Goal: Information Seeking & Learning: Learn about a topic

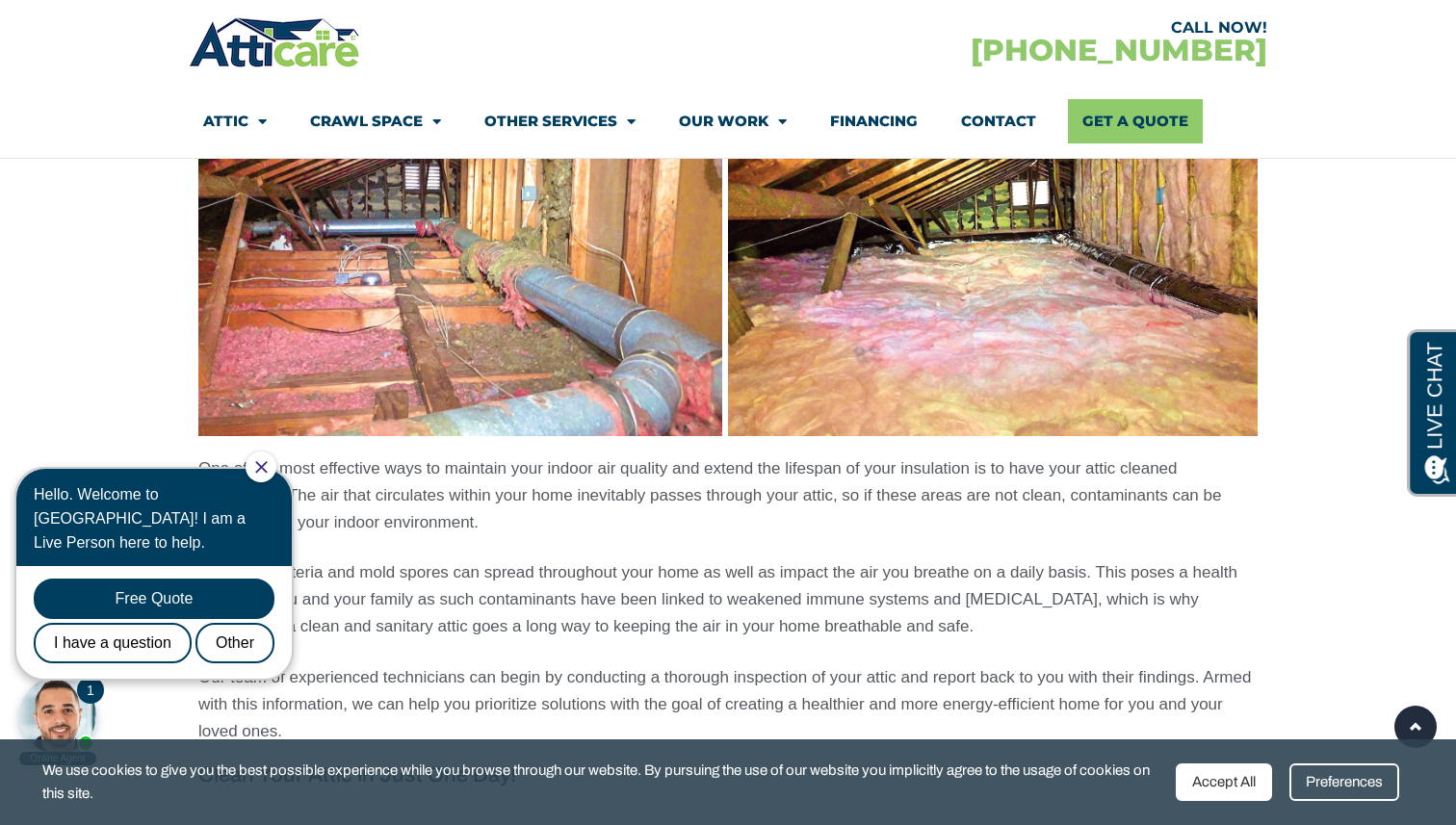
scroll to position [1430, 0]
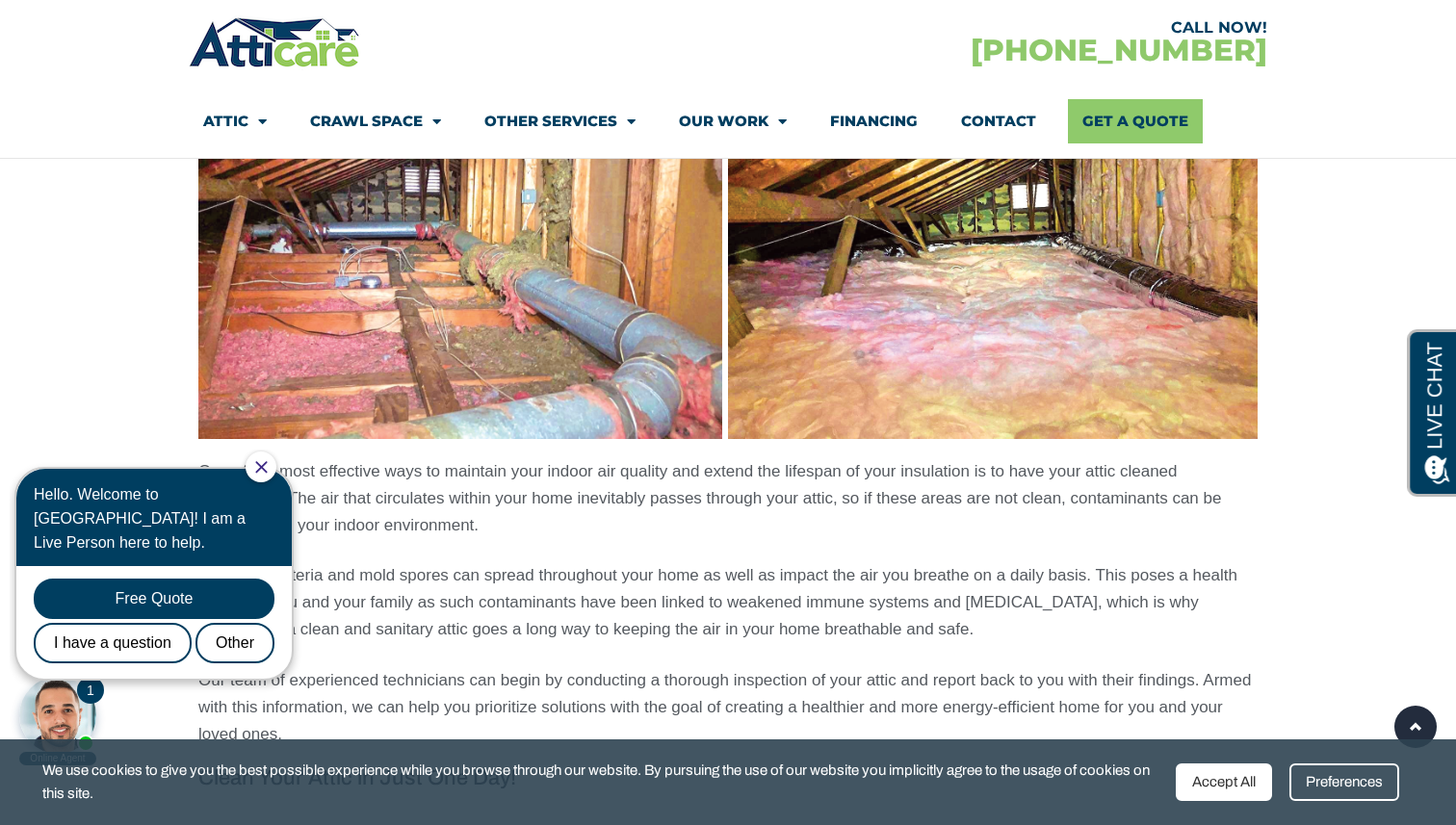
click at [268, 467] on icon "Close Chat" at bounding box center [261, 467] width 13 height 13
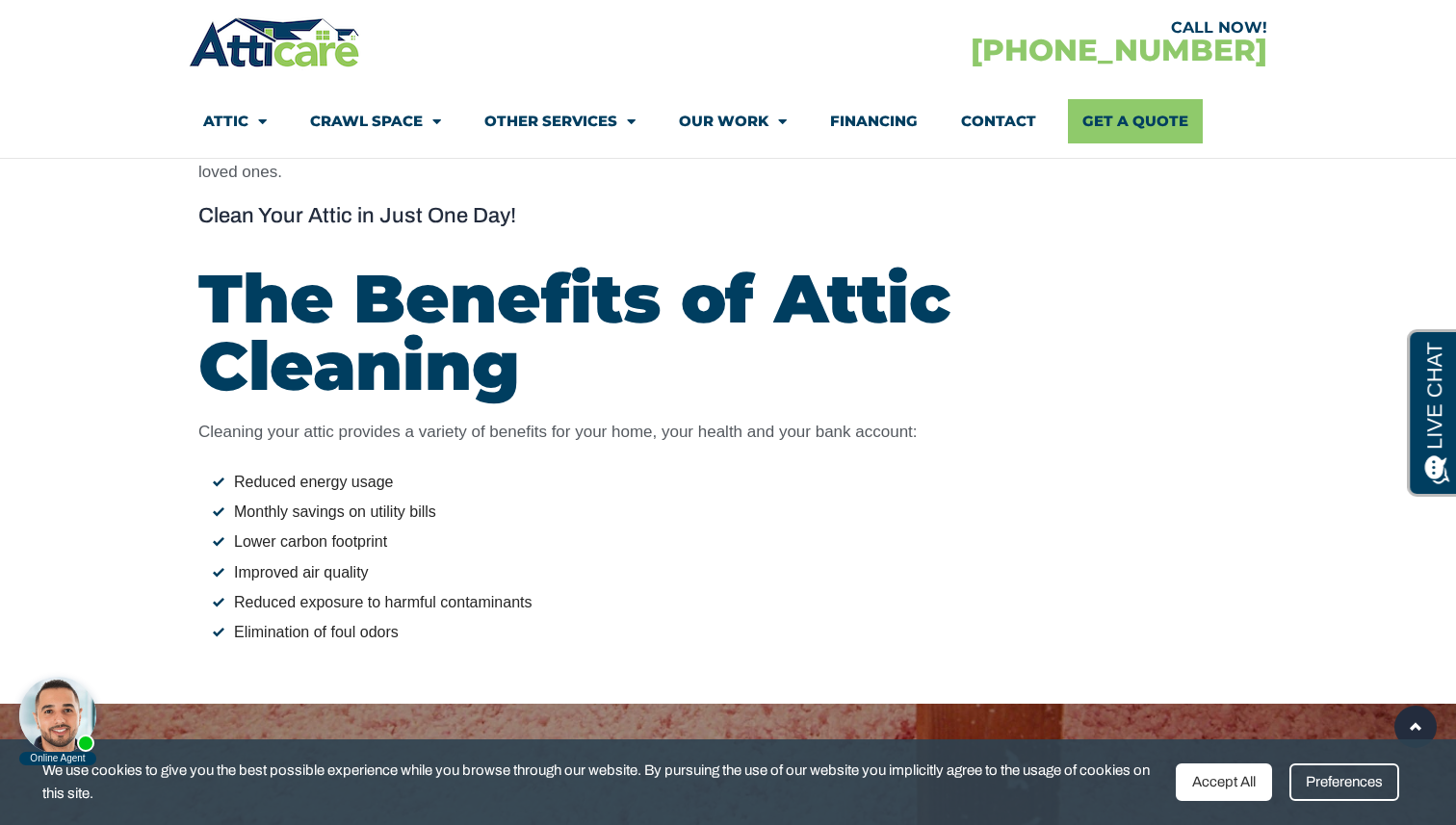
scroll to position [2041, 0]
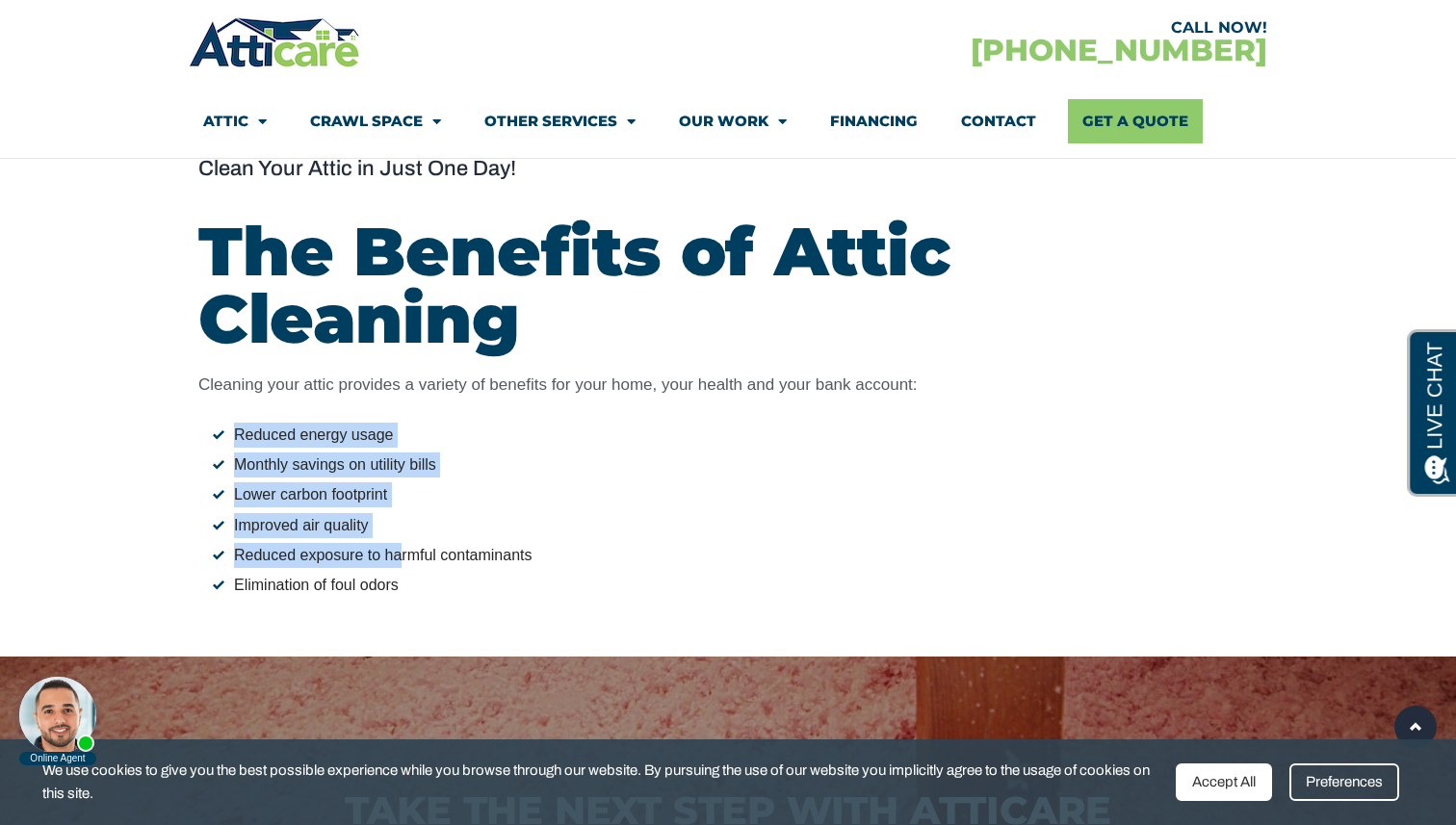
drag, startPoint x: 270, startPoint y: 415, endPoint x: 405, endPoint y: 557, distance: 195.9
click at [404, 555] on div "Cleaning your attic provides a variety of benefits for your home, your health a…" at bounding box center [728, 485] width 1060 height 227
click at [442, 587] on li "Elimination of foul odors" at bounding box center [735, 586] width 1045 height 25
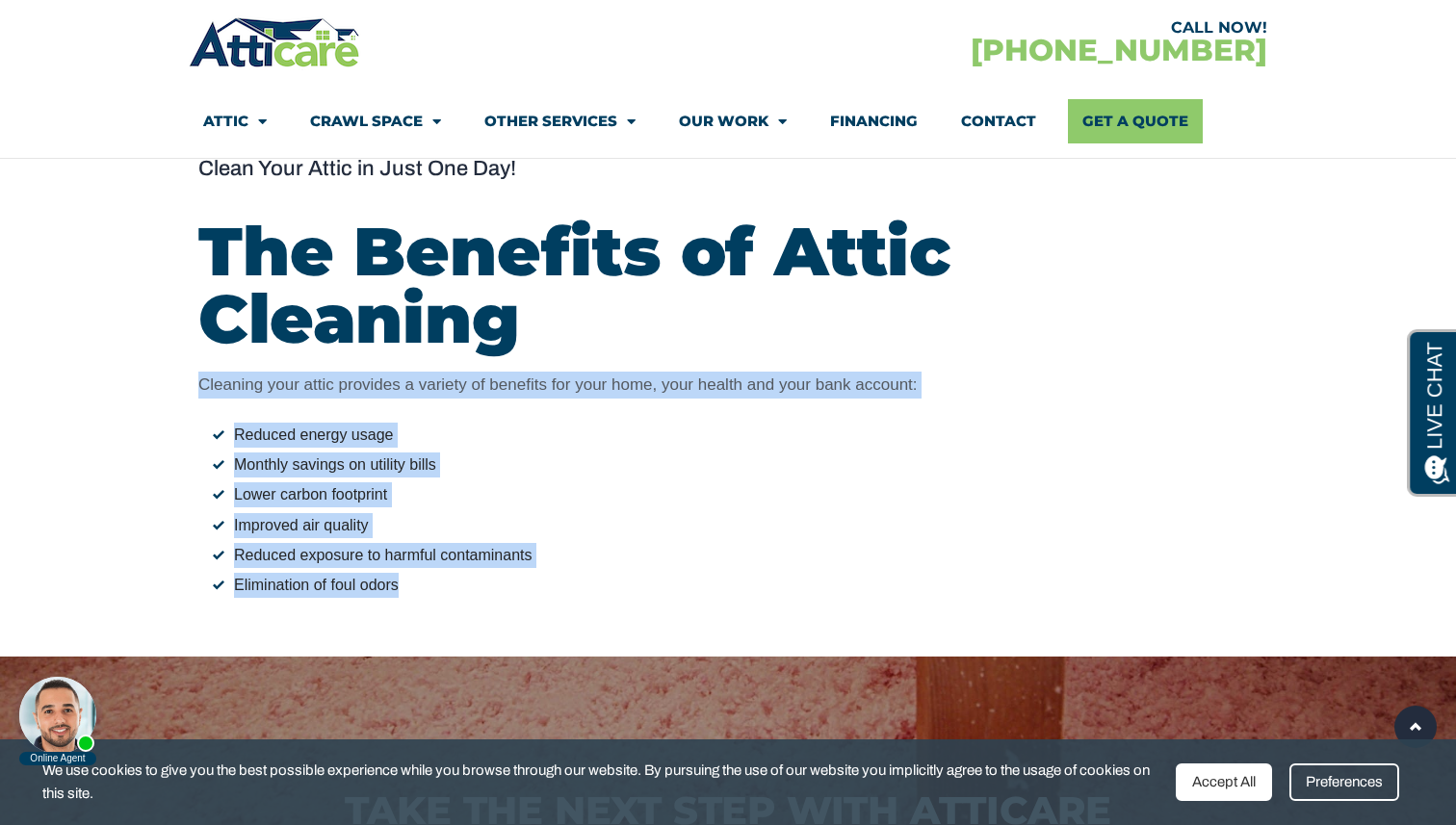
drag, startPoint x: 442, startPoint y: 587, endPoint x: 227, endPoint y: 396, distance: 287.6
click at [227, 396] on div "Cleaning your attic provides a variety of benefits for your home, your health a…" at bounding box center [728, 485] width 1060 height 227
click at [227, 396] on p "Cleaning your attic provides a variety of benefits for your home, your health a…" at bounding box center [728, 386] width 1060 height 27
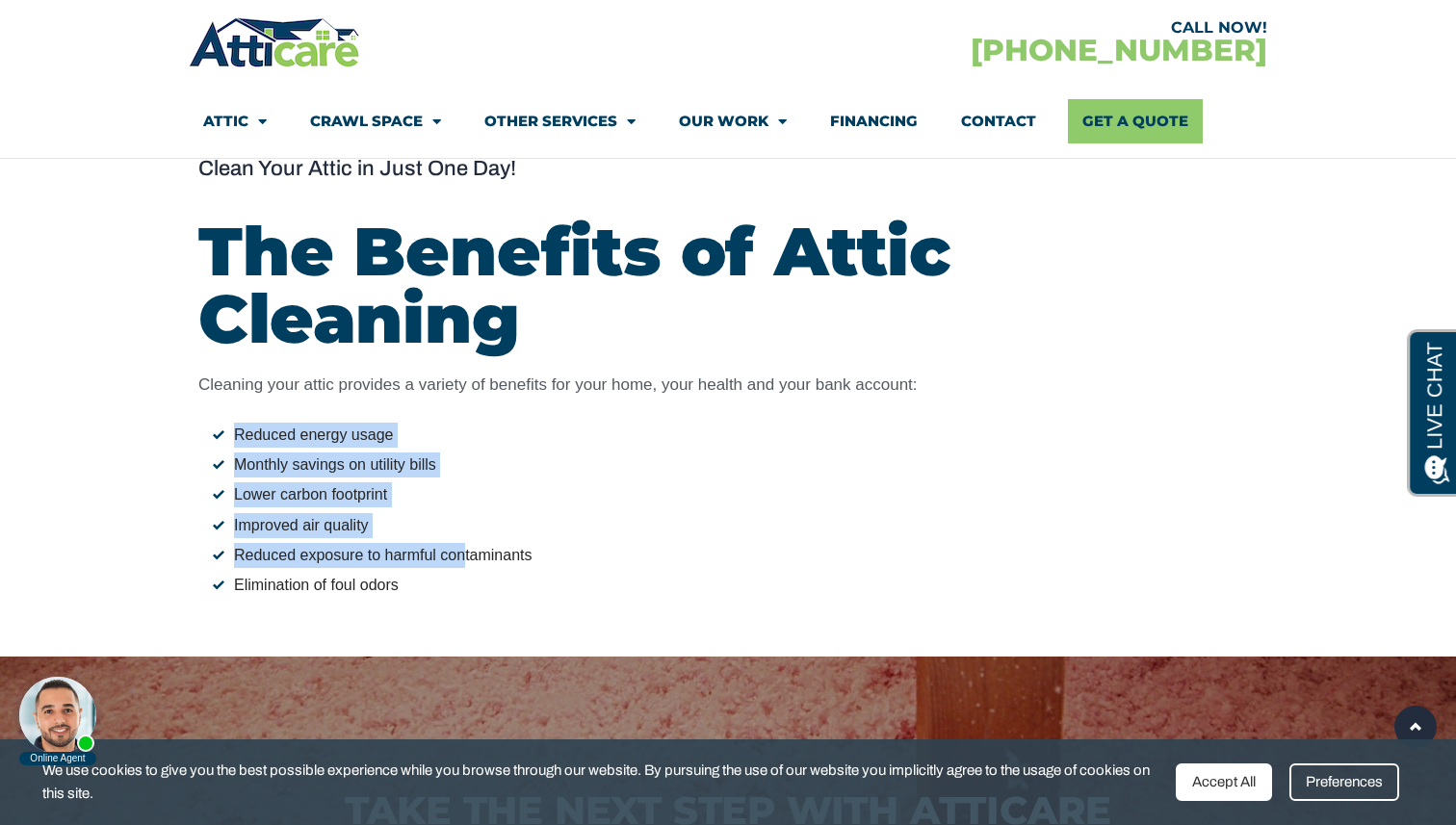
drag, startPoint x: 242, startPoint y: 410, endPoint x: 465, endPoint y: 571, distance: 275.0
click at [465, 571] on div "Cleaning your attic provides a variety of benefits for your home, your health a…" at bounding box center [728, 485] width 1060 height 227
click at [519, 598] on div "One of the most effective ways to maintain your indoor air quality and extend t…" at bounding box center [728, 15] width 1078 height 1185
drag, startPoint x: 519, startPoint y: 598, endPoint x: 267, endPoint y: 400, distance: 320.5
click at [267, 400] on div "One of the most effective ways to maintain your indoor air quality and extend t…" at bounding box center [728, 15] width 1078 height 1185
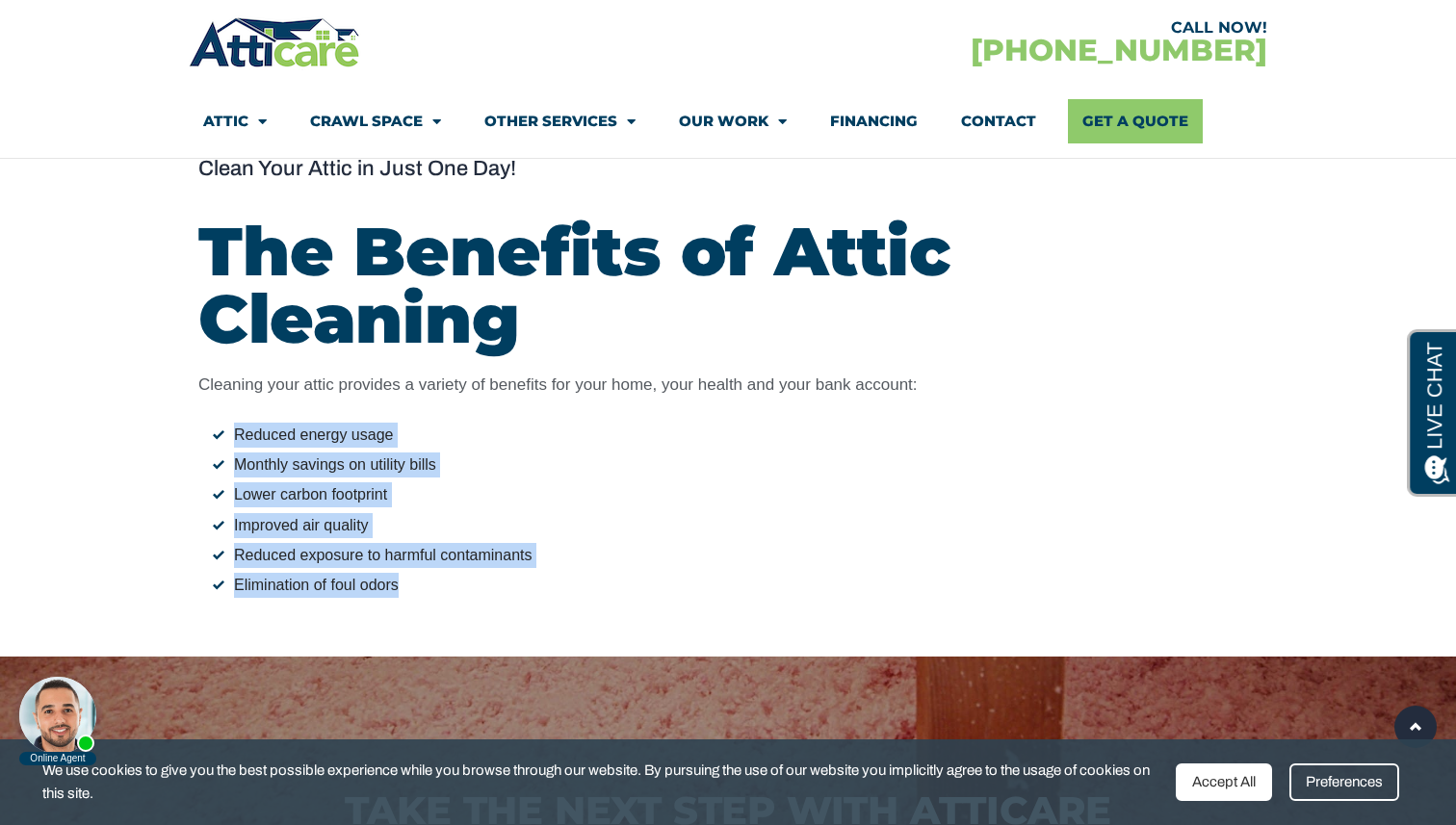
click at [267, 400] on div "Cleaning your attic provides a variety of benefits for your home, your health a…" at bounding box center [728, 485] width 1060 height 227
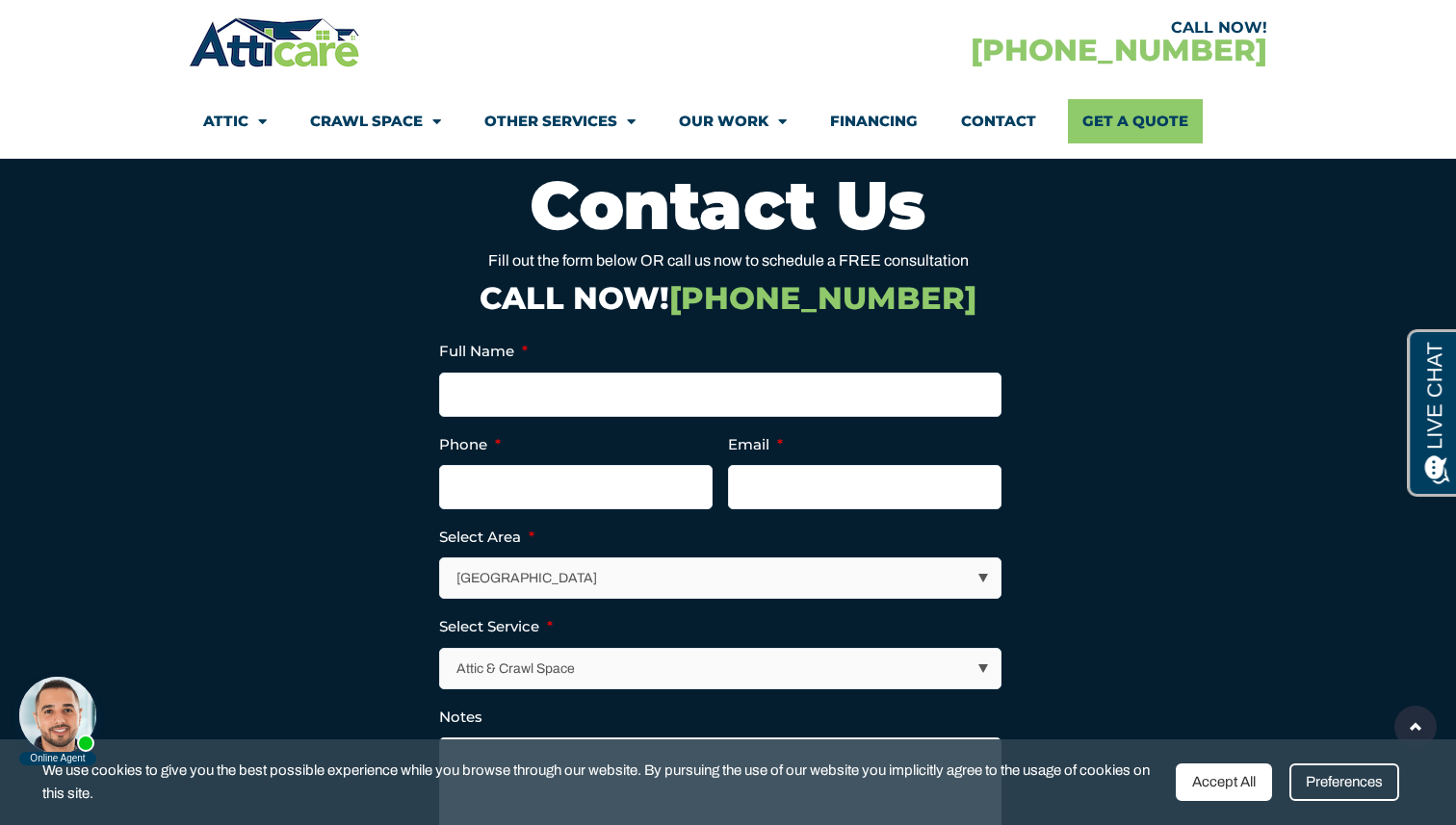
scroll to position [7294, 0]
